Goal: Browse casually: Explore the website without a specific task or goal

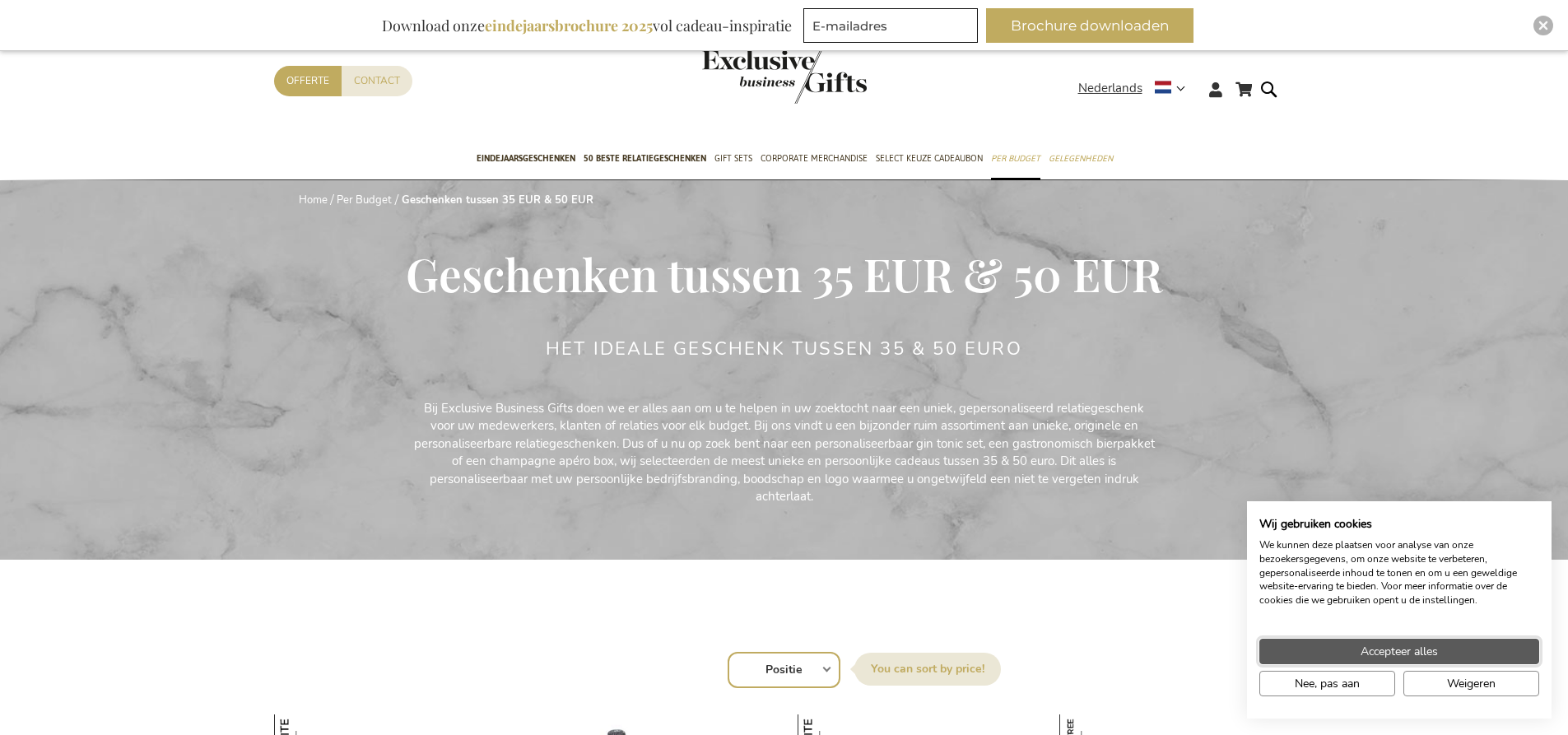
click at [1378, 647] on span "Accepteer alles" at bounding box center [1399, 651] width 78 height 17
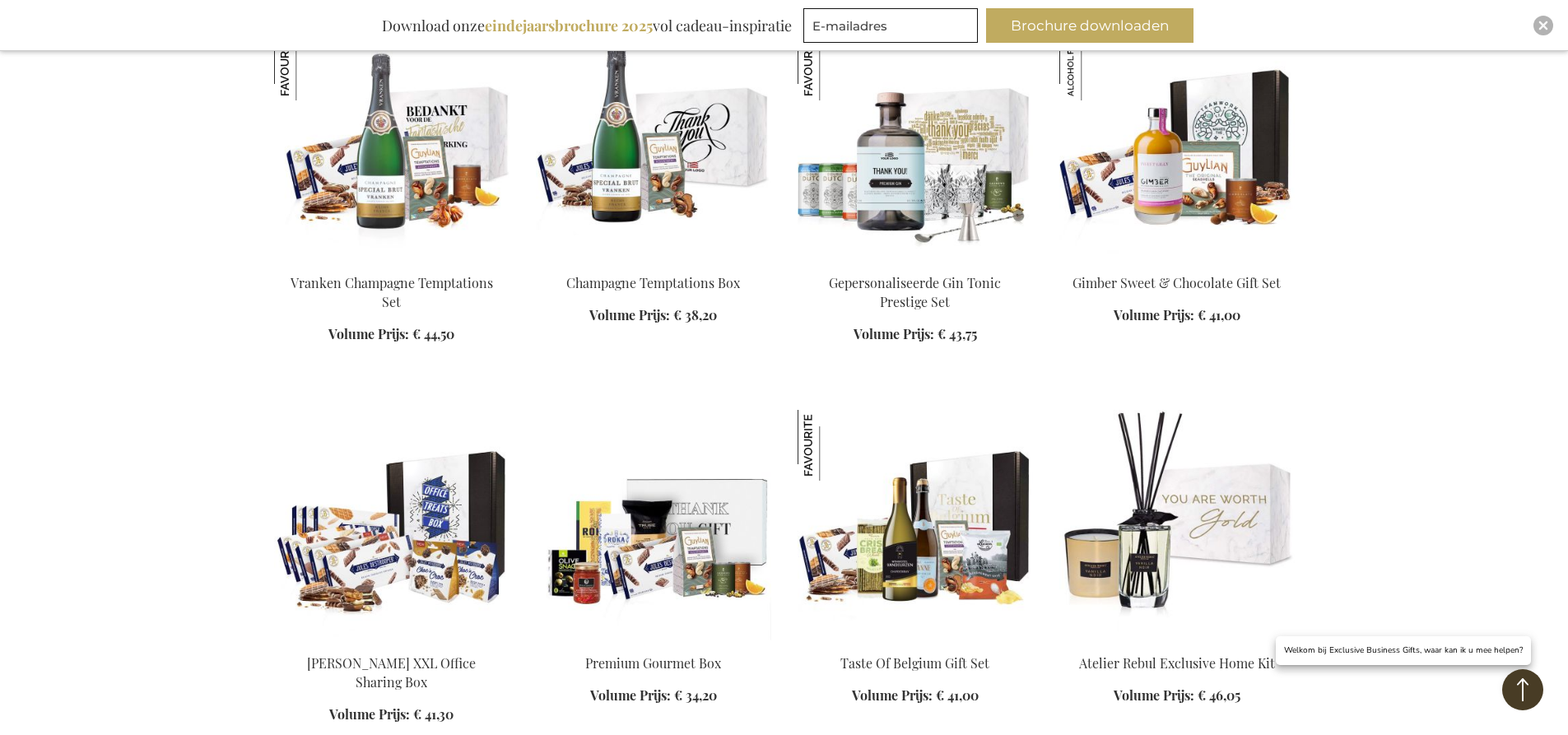
scroll to position [740, 0]
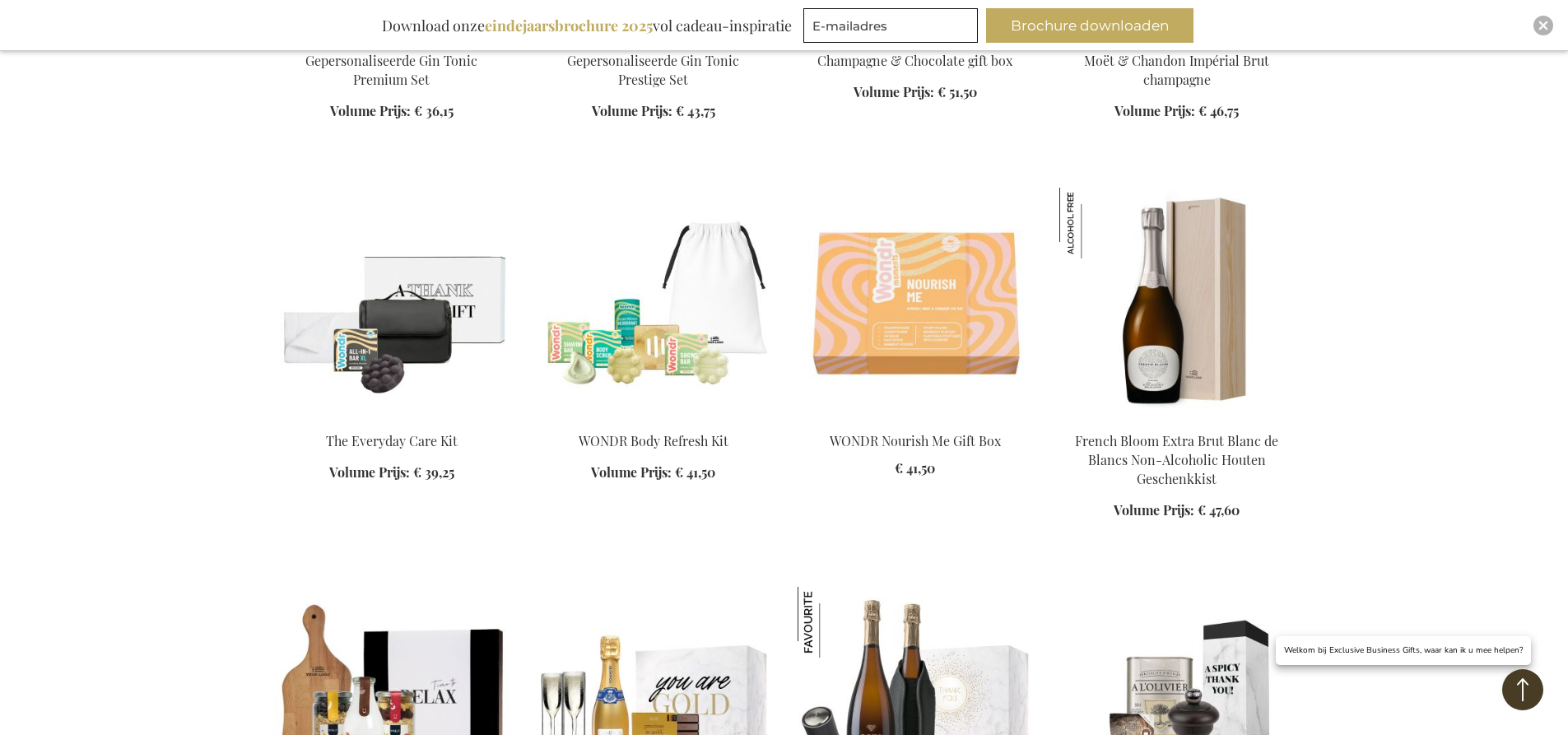
scroll to position [2057, 0]
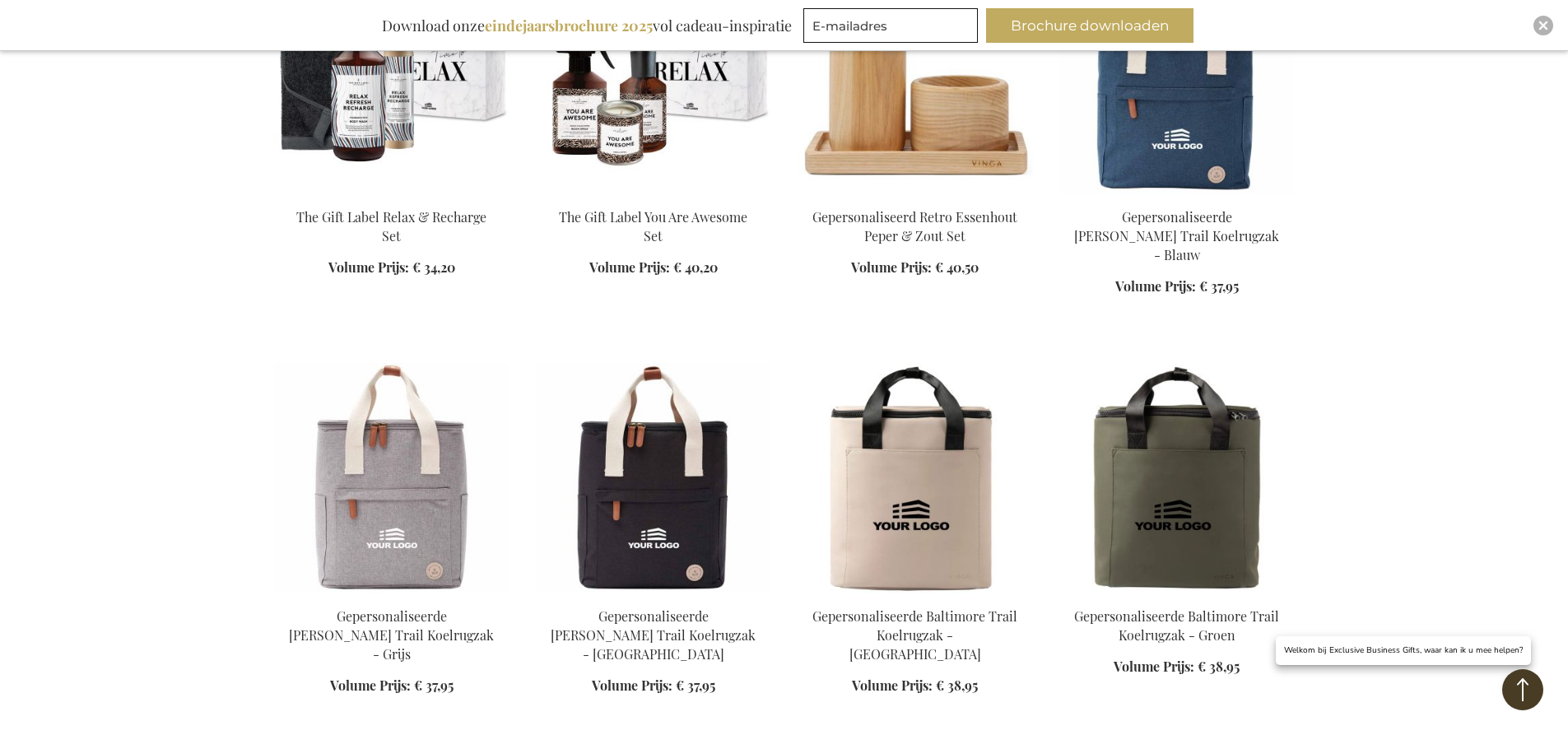
scroll to position [4197, 0]
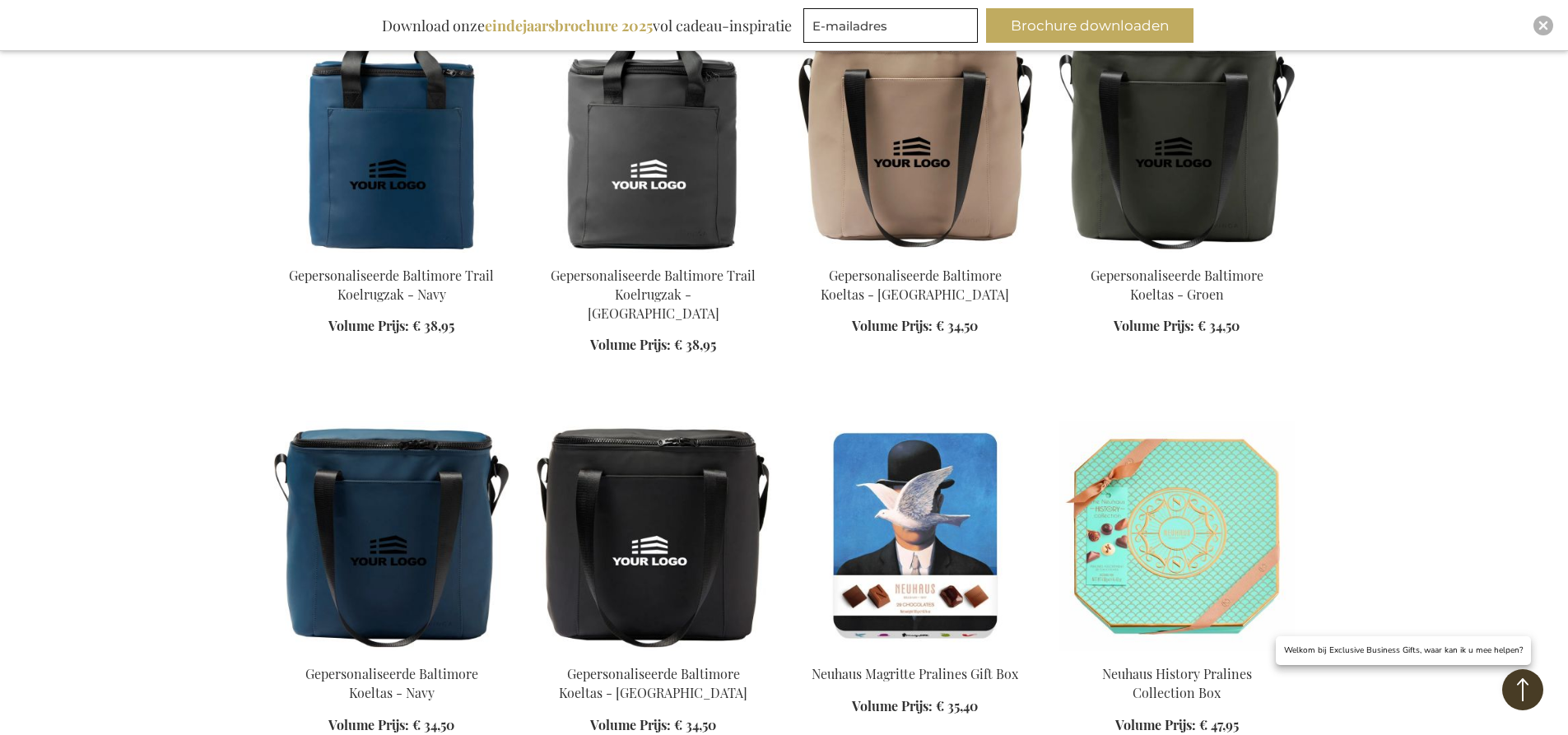
scroll to position [5020, 0]
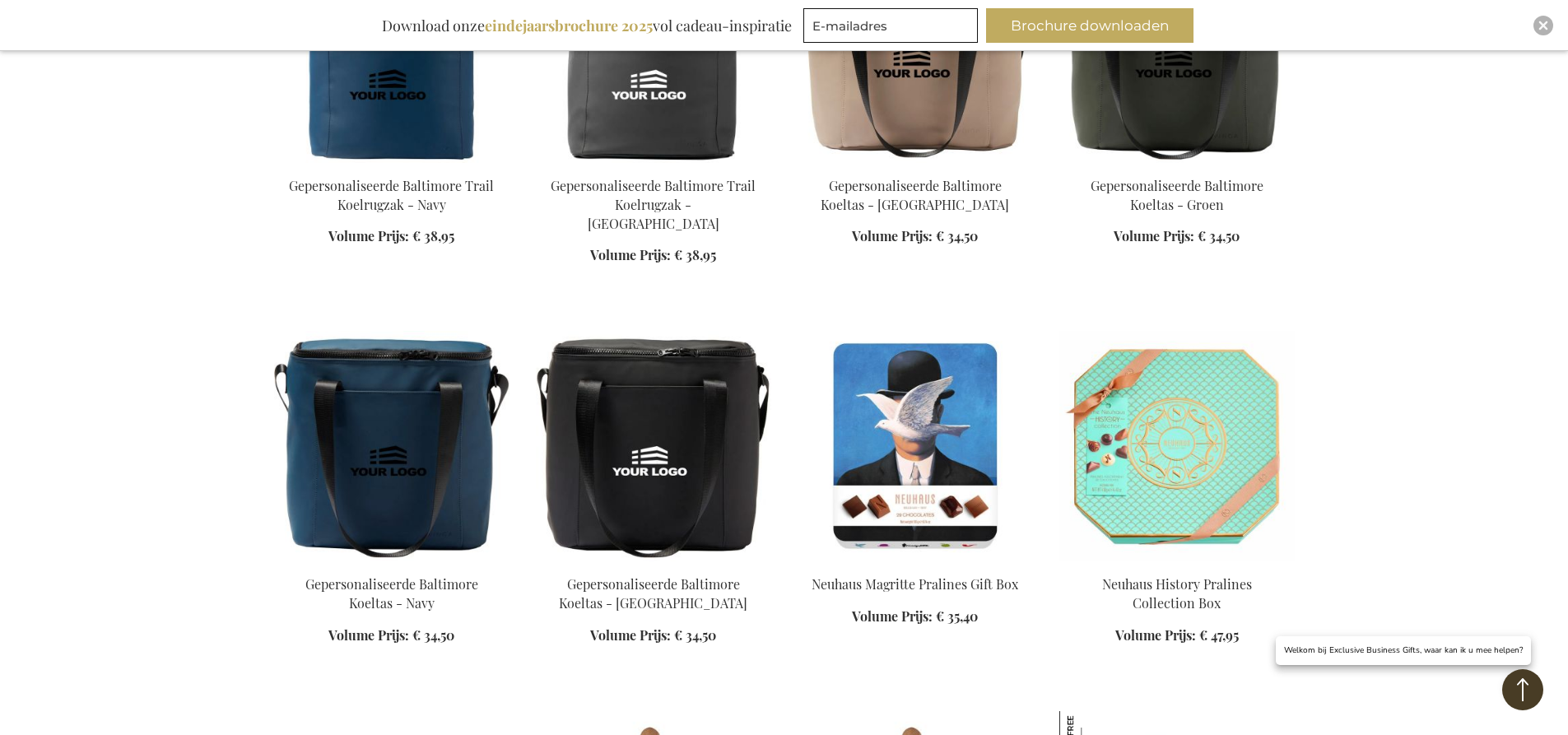
scroll to position [5267, 0]
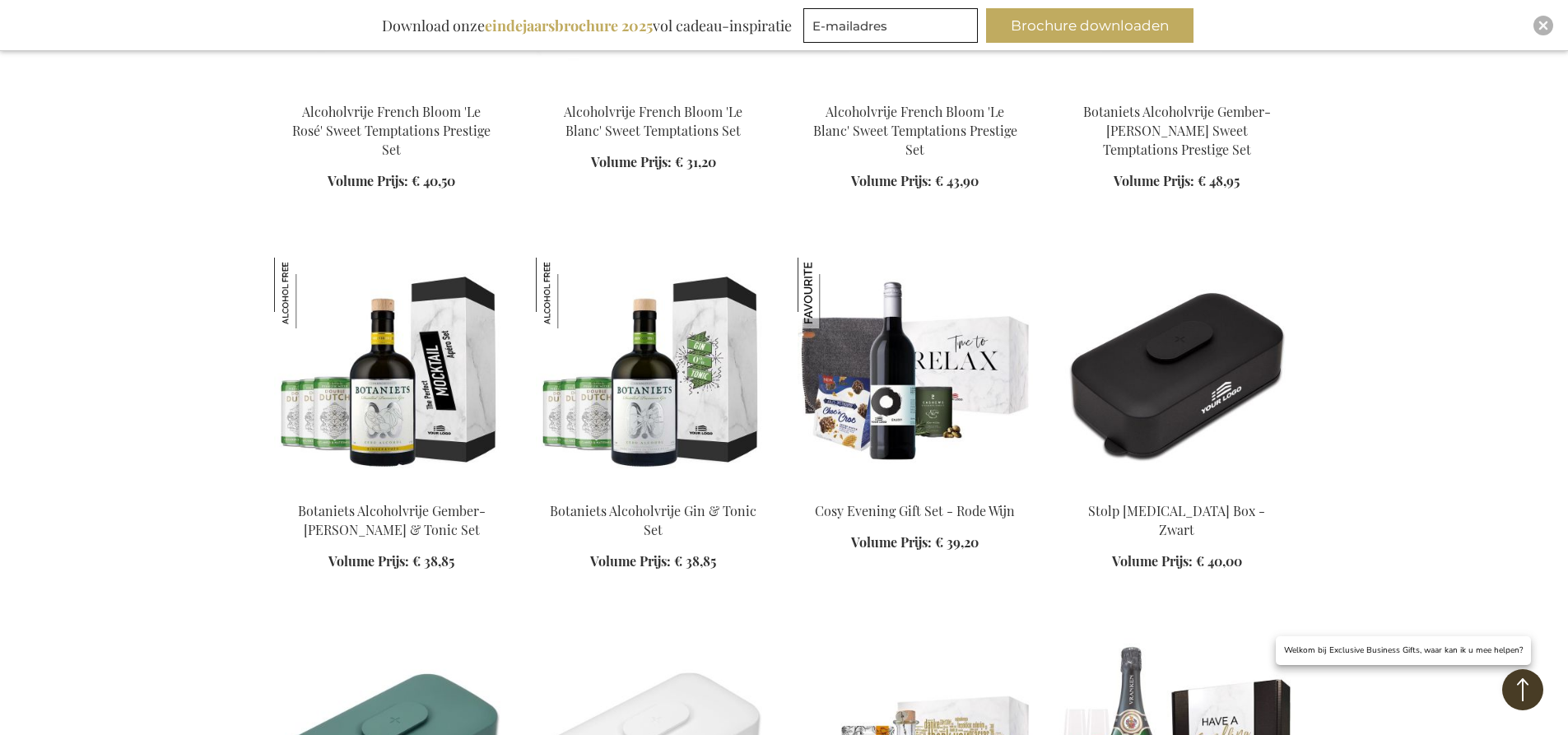
scroll to position [9053, 0]
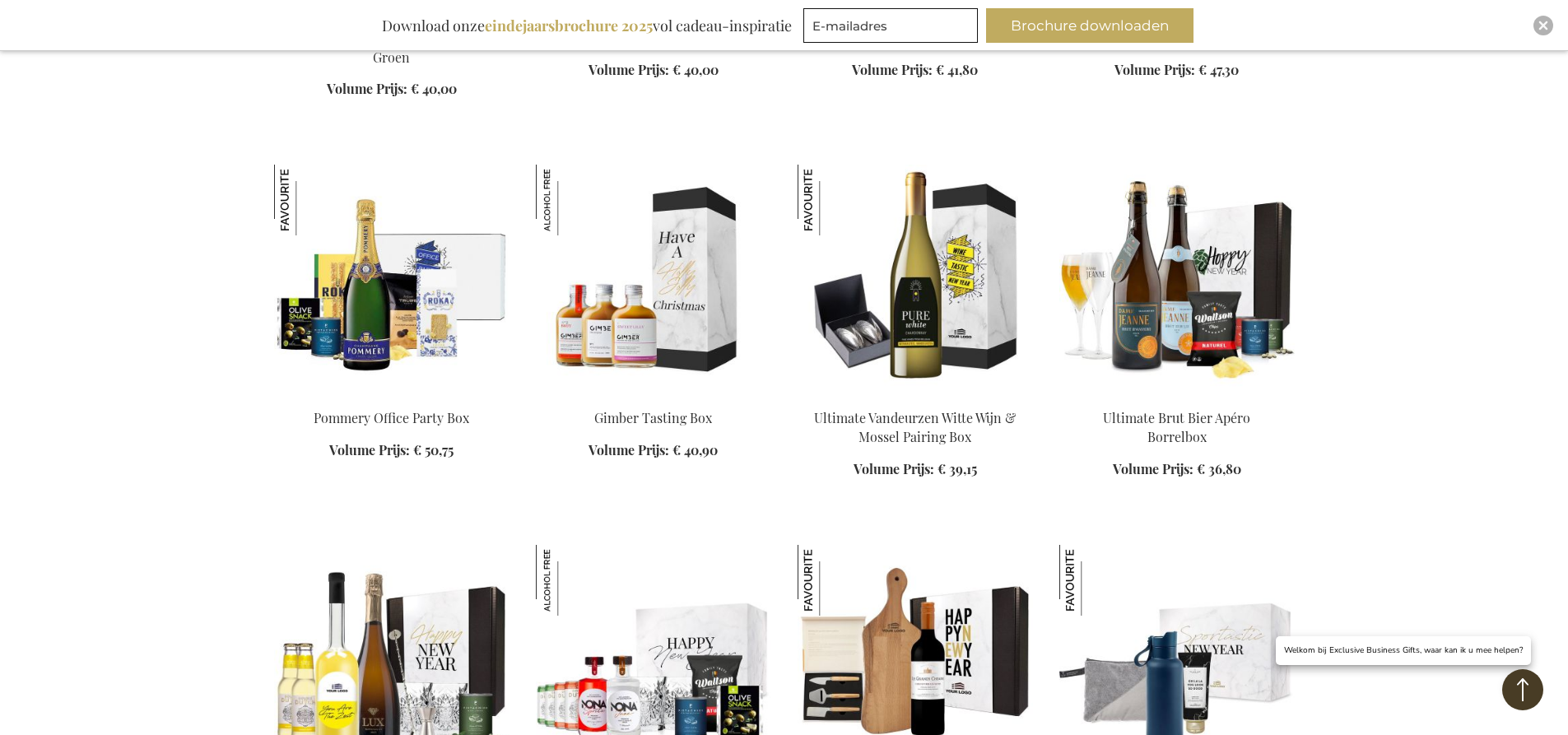
scroll to position [9875, 0]
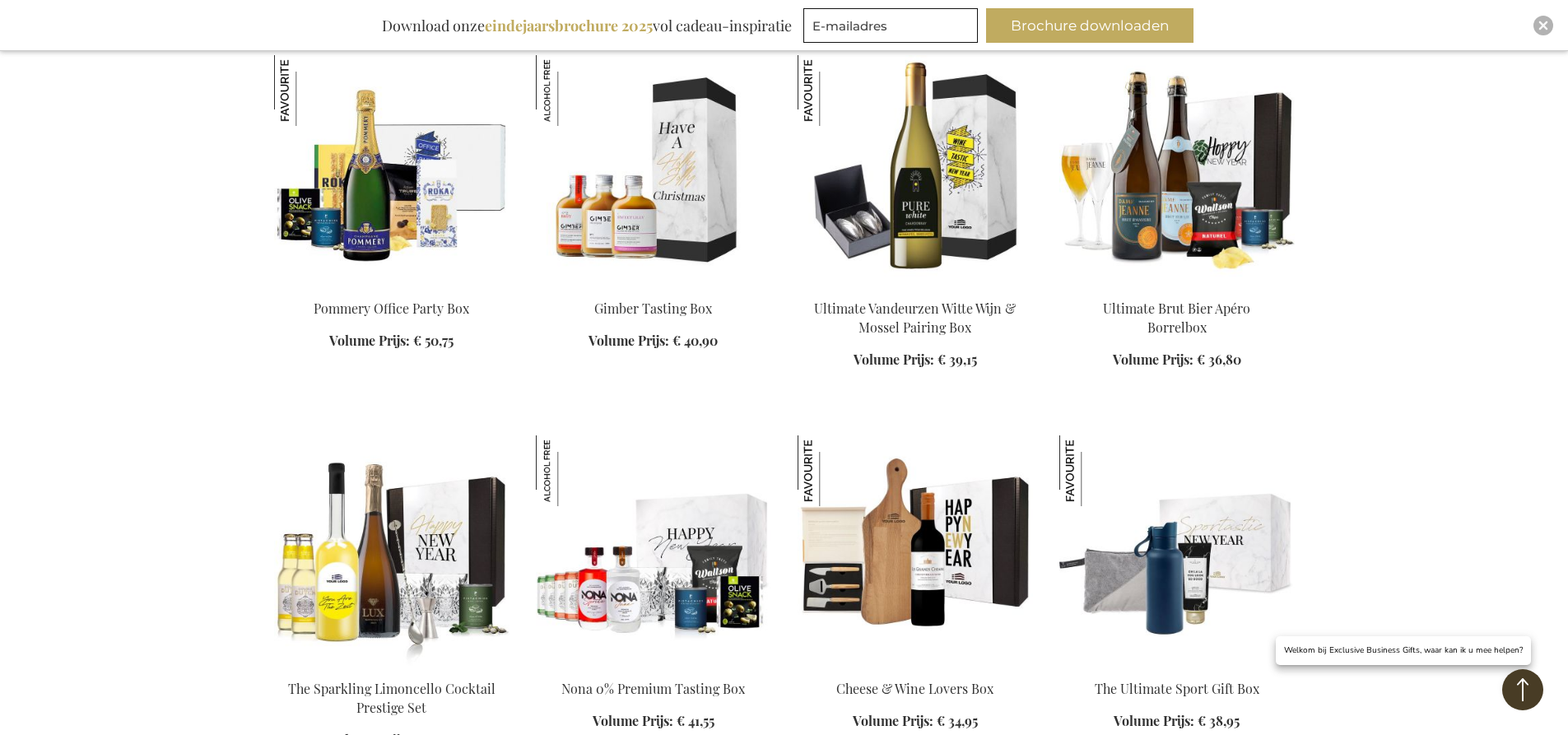
click at [1546, 13] on div "Inspiratiebrochure Download onze eindejaarsbrochure 2025 vol cadeau-inspiratie …" at bounding box center [784, 26] width 1568 height 51
click at [1541, 28] on img "Close" at bounding box center [1543, 26] width 10 height 10
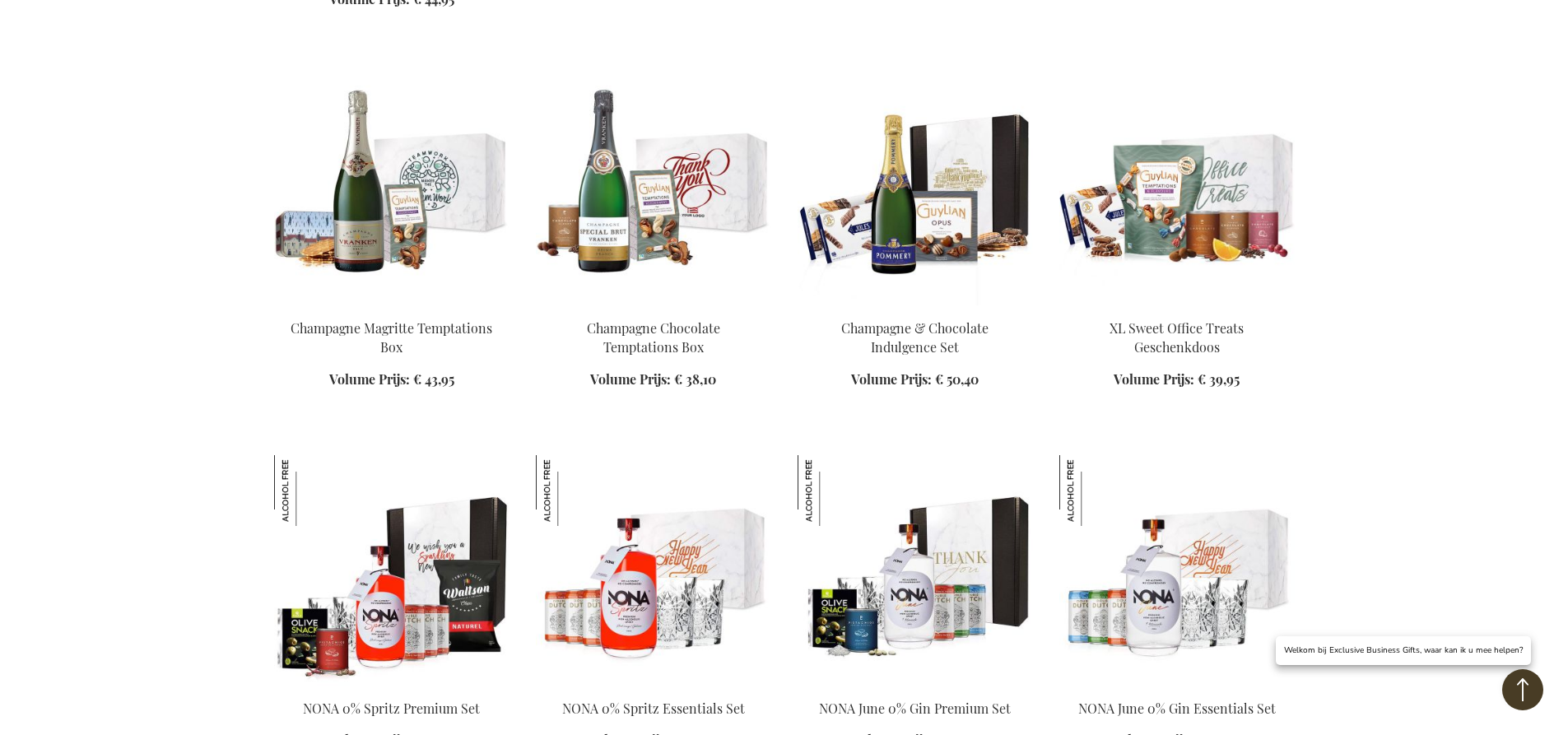
scroll to position [10863, 0]
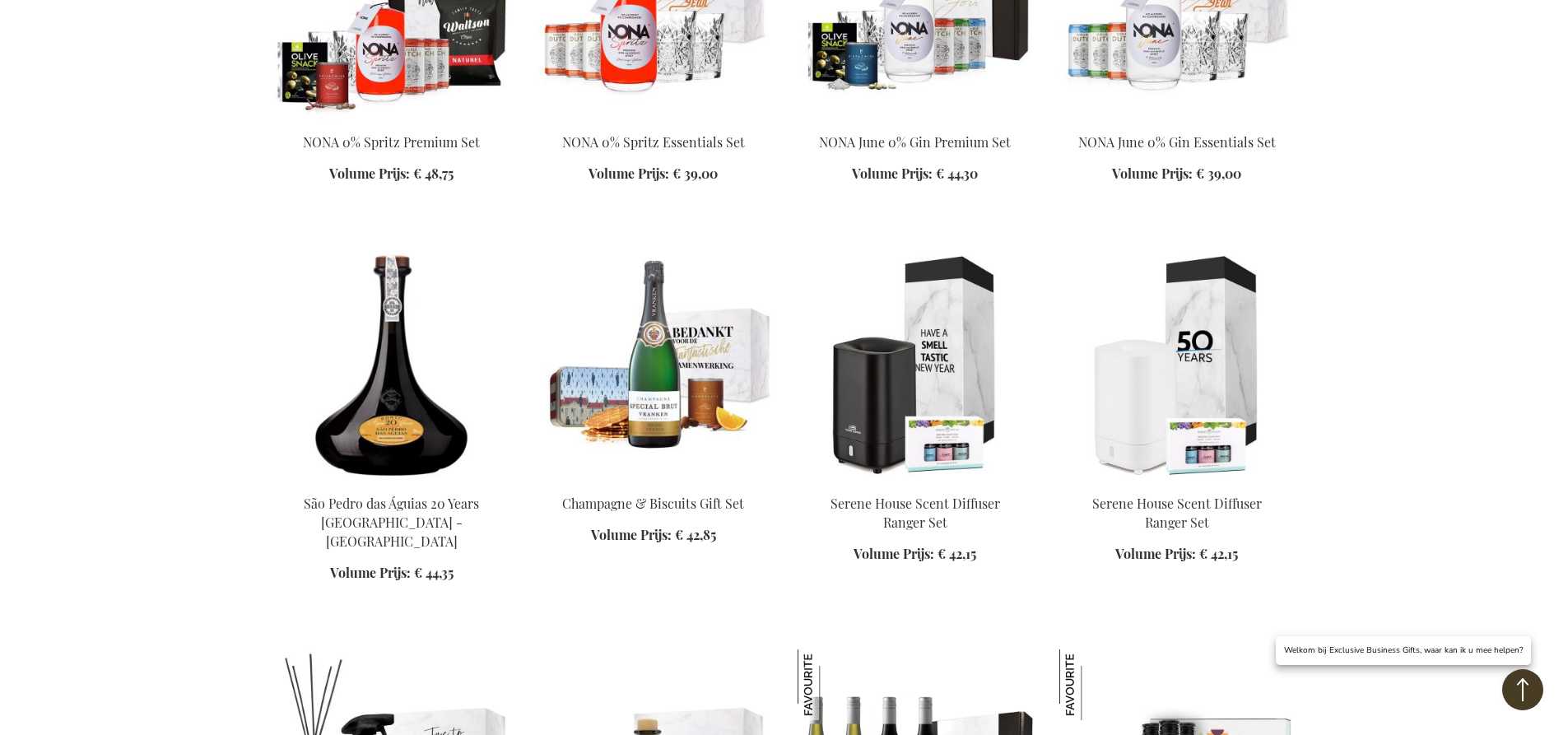
scroll to position [11274, 0]
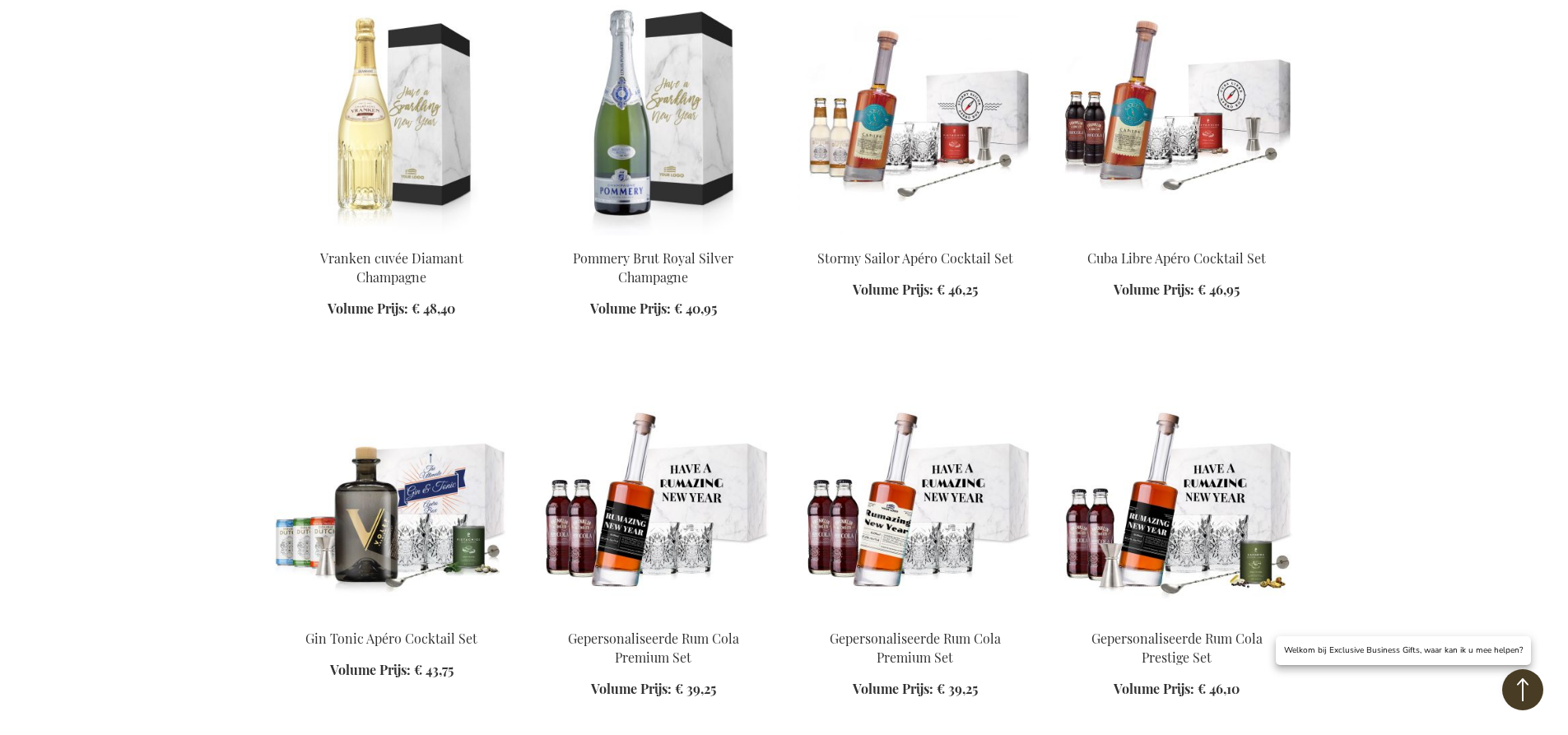
scroll to position [13825, 0]
